Goal: Navigation & Orientation: Find specific page/section

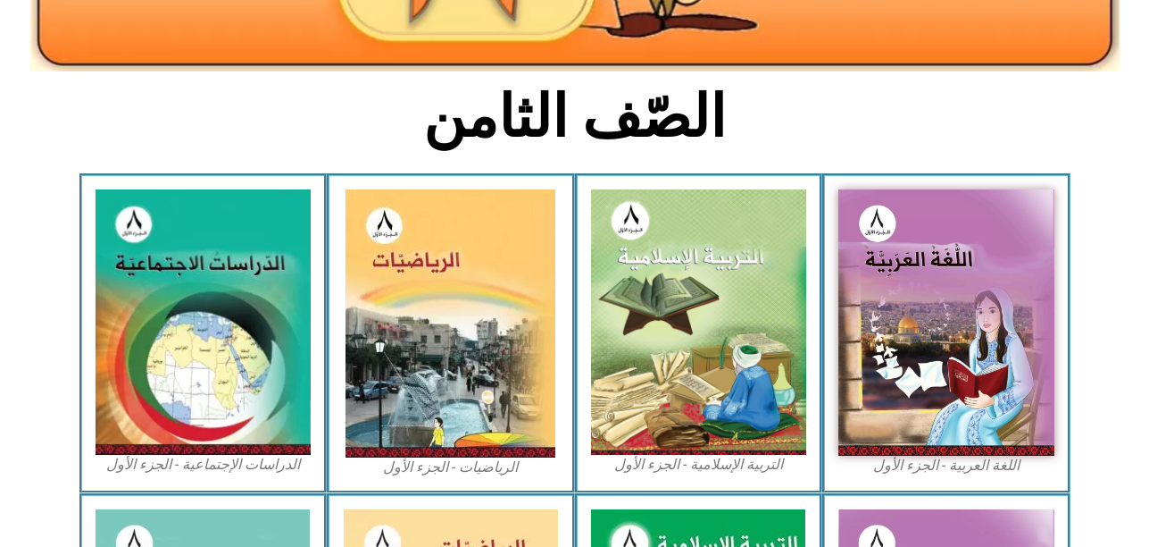
scroll to position [396, 0]
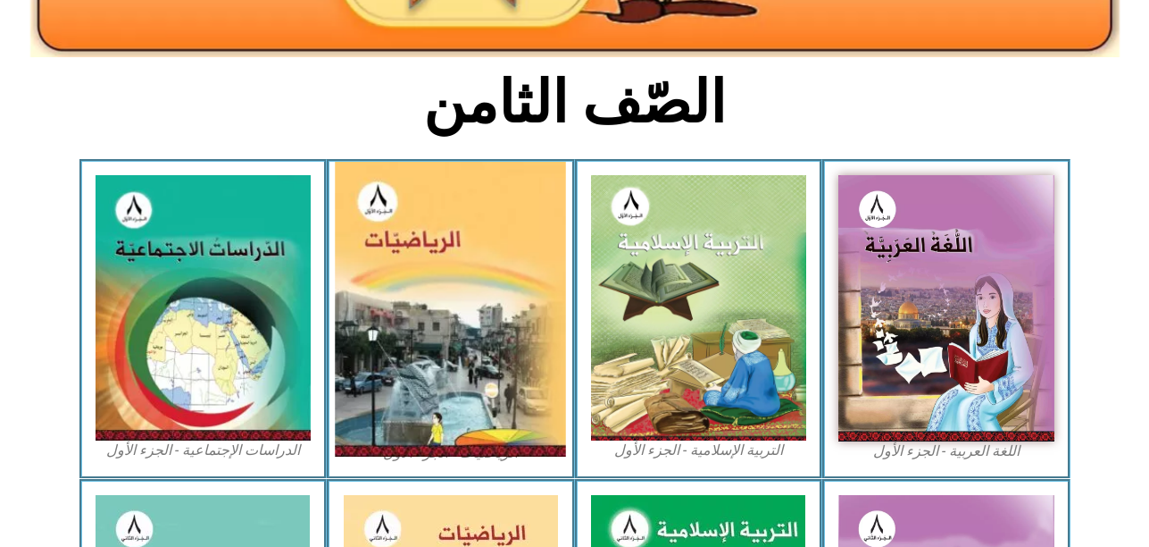
click at [488, 334] on img at bounding box center [451, 309] width 231 height 295
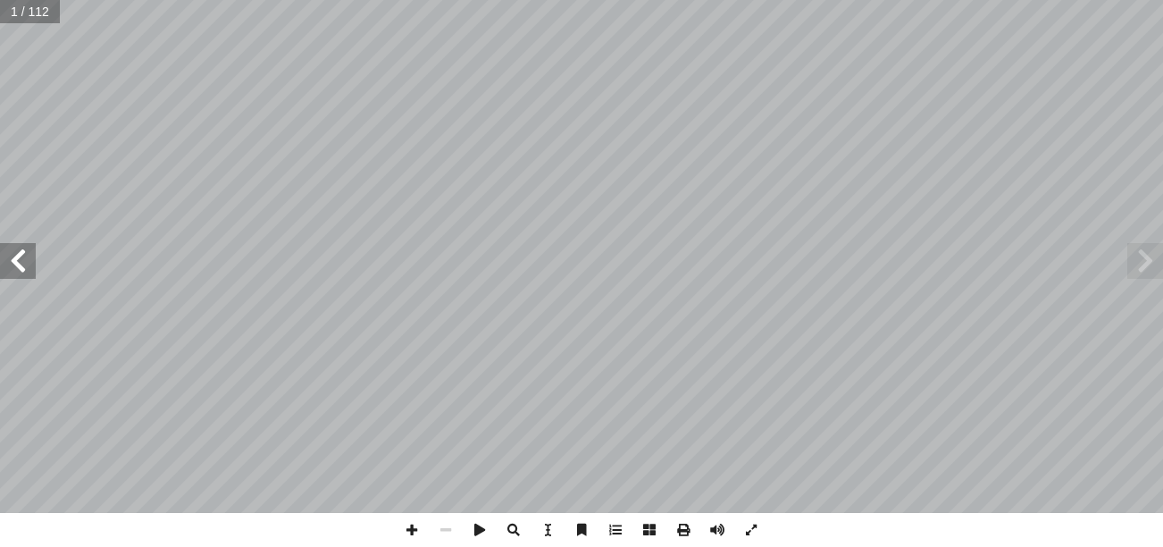
click at [23, 255] on span at bounding box center [18, 261] width 36 height 36
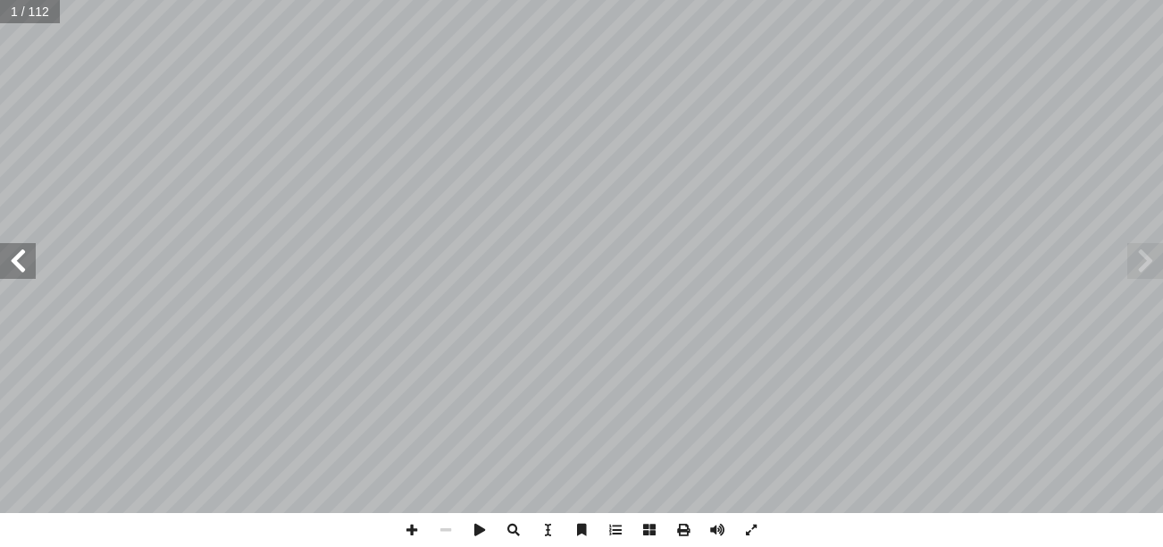
click at [23, 255] on span at bounding box center [18, 261] width 36 height 36
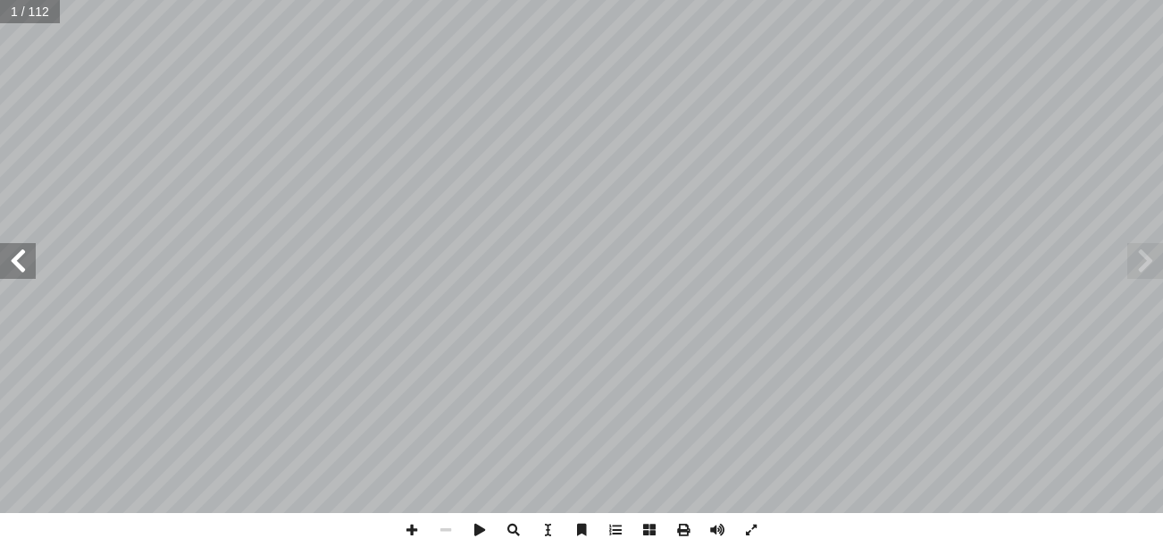
click at [23, 255] on span at bounding box center [18, 261] width 36 height 36
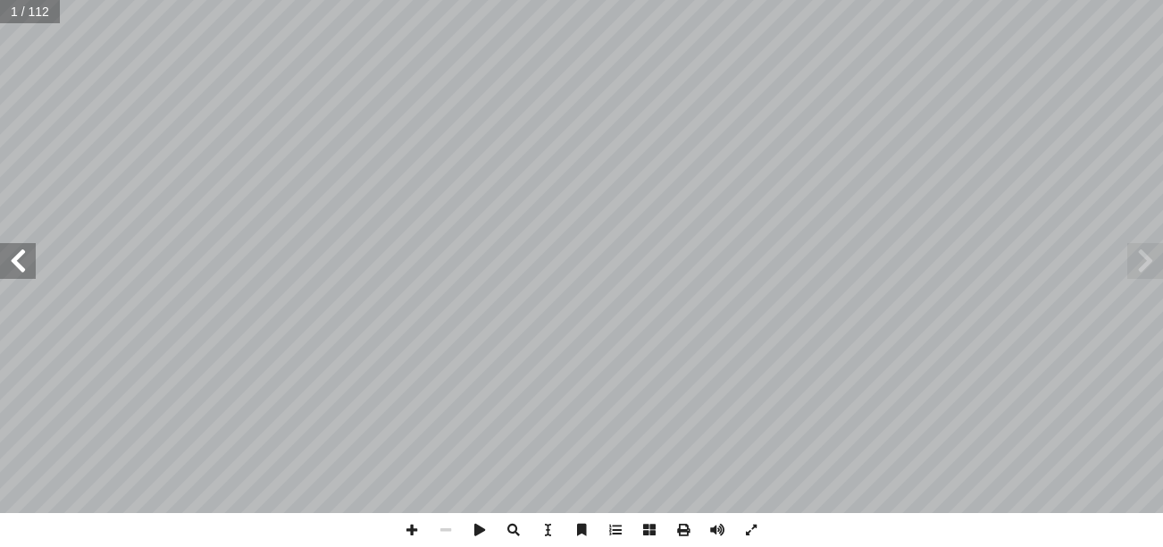
drag, startPoint x: 23, startPoint y: 255, endPoint x: -11, endPoint y: 296, distance: 53.3
click at [0, 163] on html "الصفحة الرئيسية الصف الأول الصف الثاني الصف الثالث الصف الرابع الصف الخامس الصف…" at bounding box center [581, 81] width 1163 height 163
click at [23, 263] on span at bounding box center [18, 261] width 36 height 36
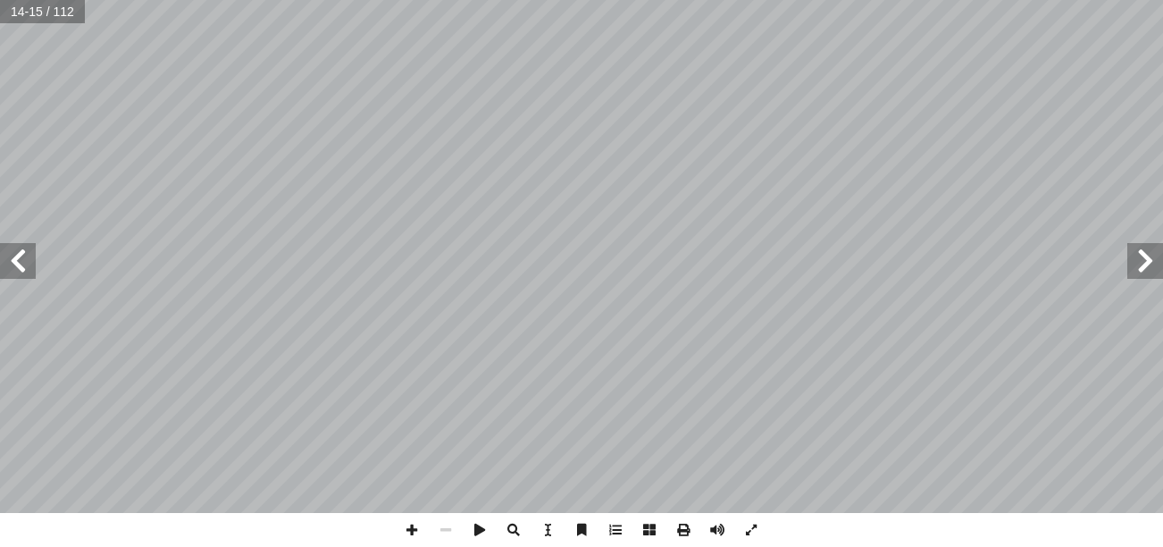
click at [23, 263] on span at bounding box center [18, 261] width 36 height 36
click at [414, 530] on span at bounding box center [412, 530] width 34 height 34
click at [697, 163] on html "الصفحة الرئيسية الصف الأول الصف الثاني الصف الثالث الصف الرابع الصف الخامس الصف…" at bounding box center [581, 81] width 1163 height 163
click at [656, 0] on html "الصفحة الرئيسية الصف الأول الصف الثاني الصف الثالث الصف الرابع الصف الخامس الصف…" at bounding box center [581, 81] width 1163 height 163
